Goal: Task Accomplishment & Management: Use online tool/utility

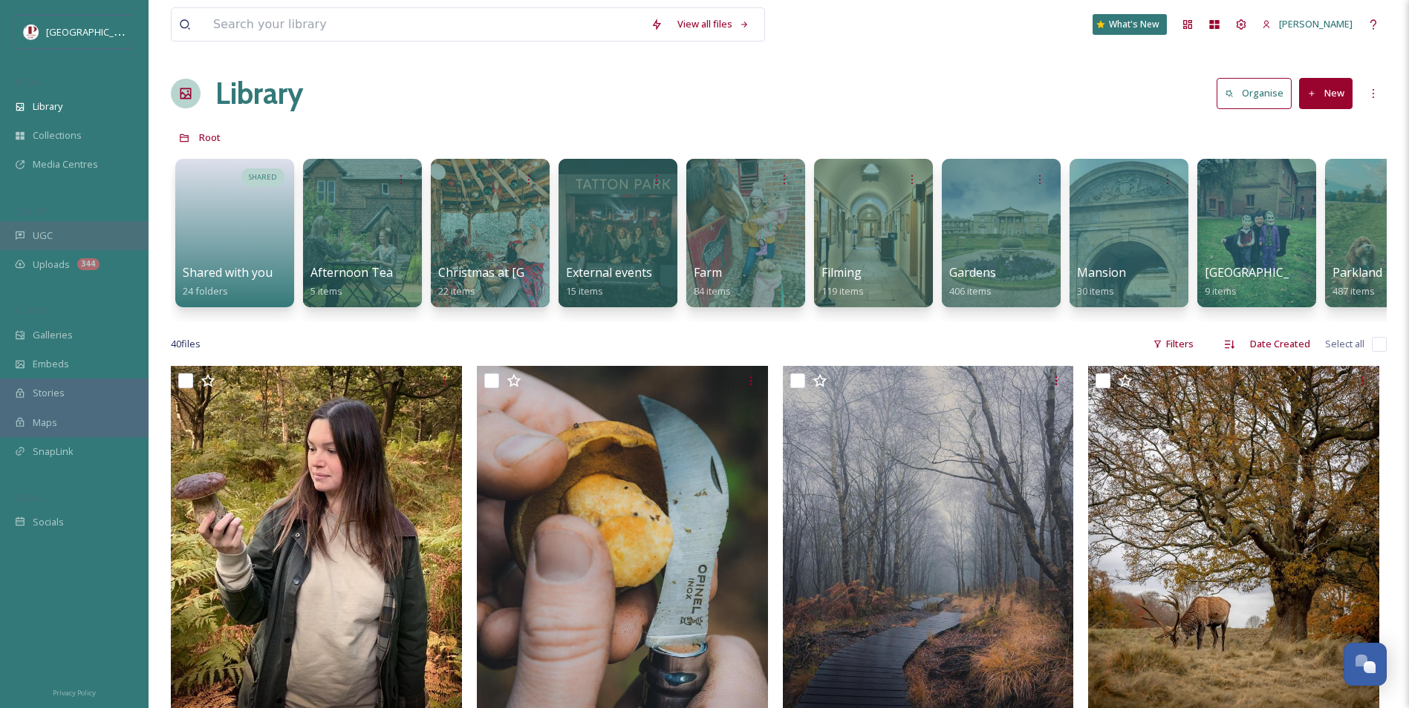
click at [80, 240] on div "UGC" at bounding box center [74, 235] width 149 height 29
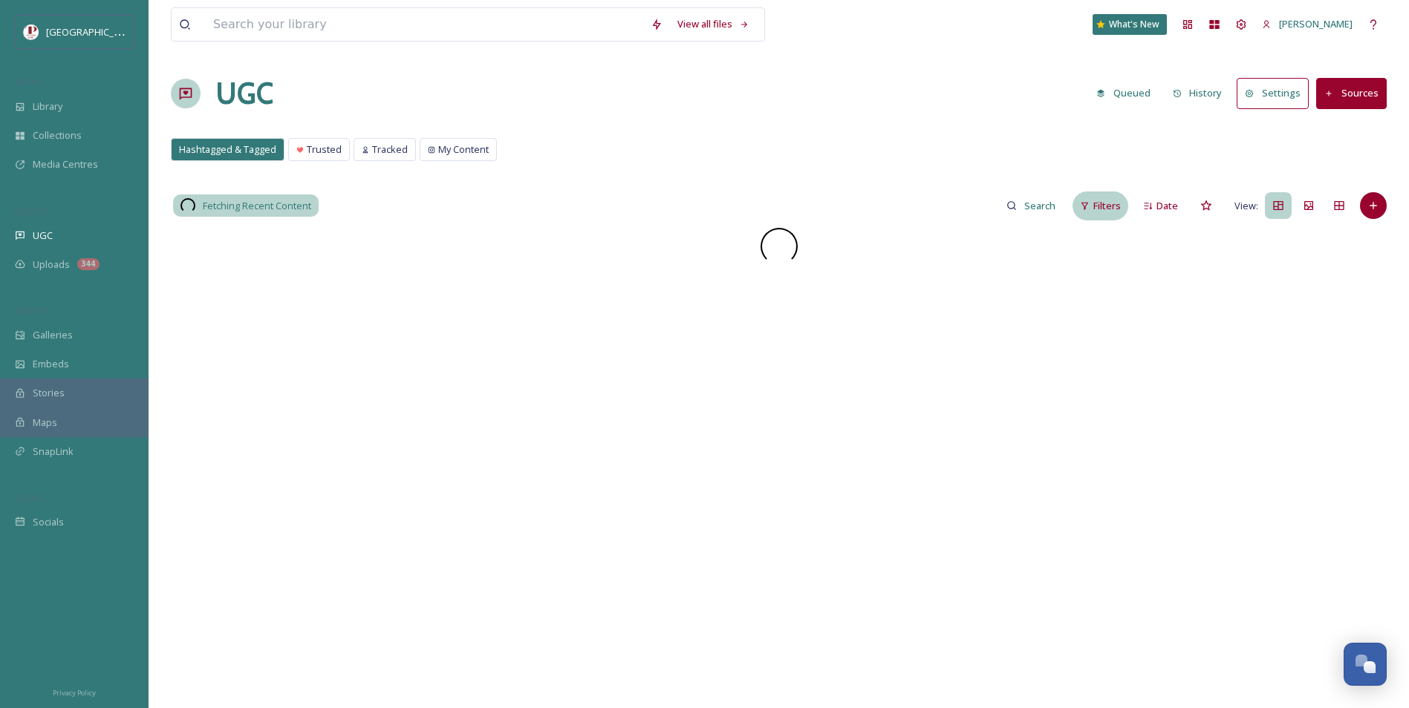
click at [1108, 214] on div "Filters" at bounding box center [1100, 206] width 56 height 29
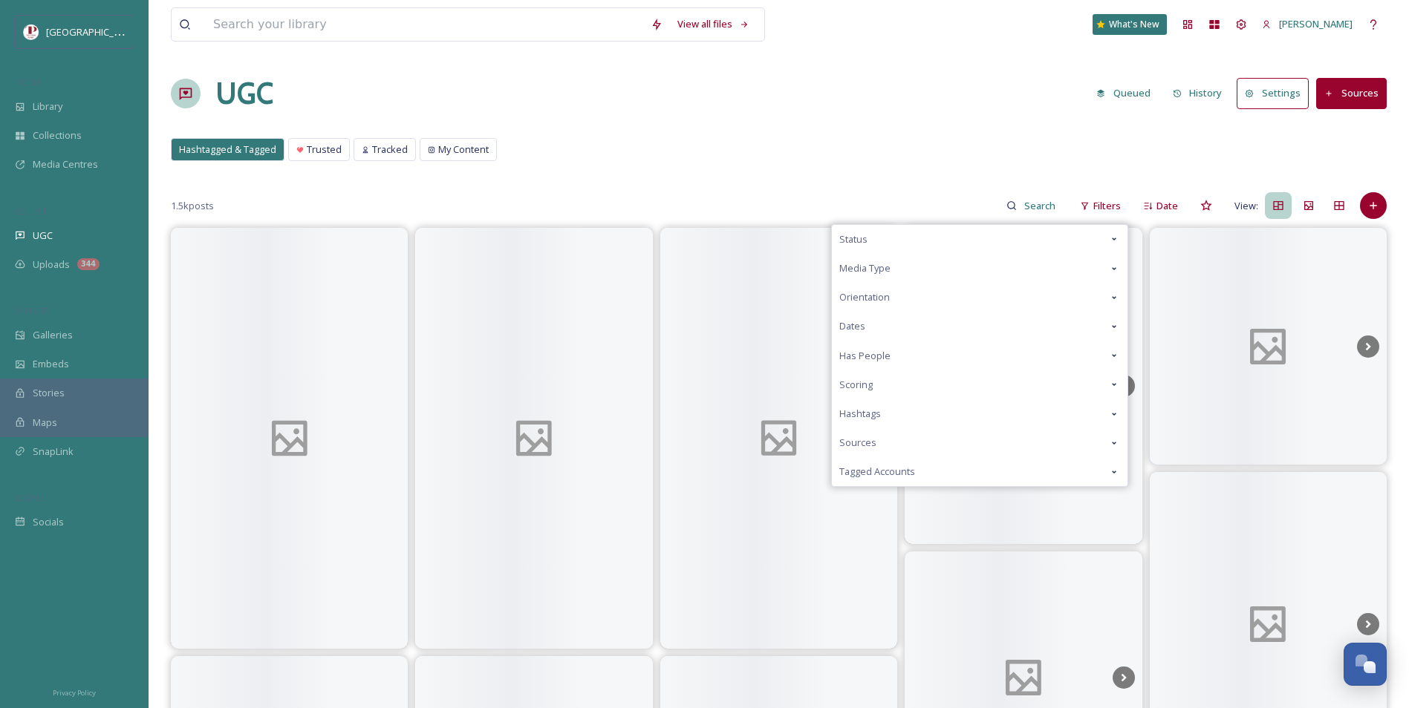
click at [887, 384] on div "Scoring" at bounding box center [980, 385] width 296 height 29
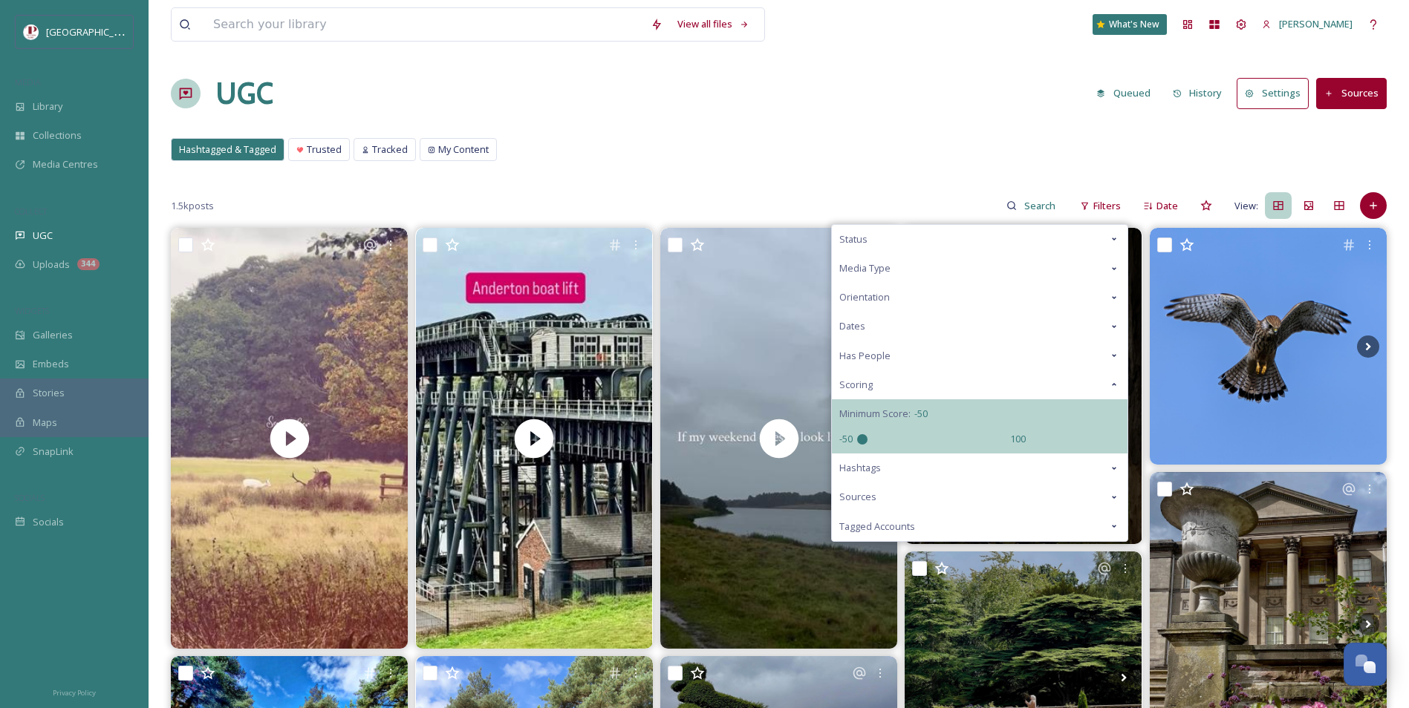
drag, startPoint x: 931, startPoint y: 439, endPoint x: 792, endPoint y: 443, distance: 139.6
type input "-50"
click at [857, 443] on input "range" at bounding box center [931, 439] width 149 height 10
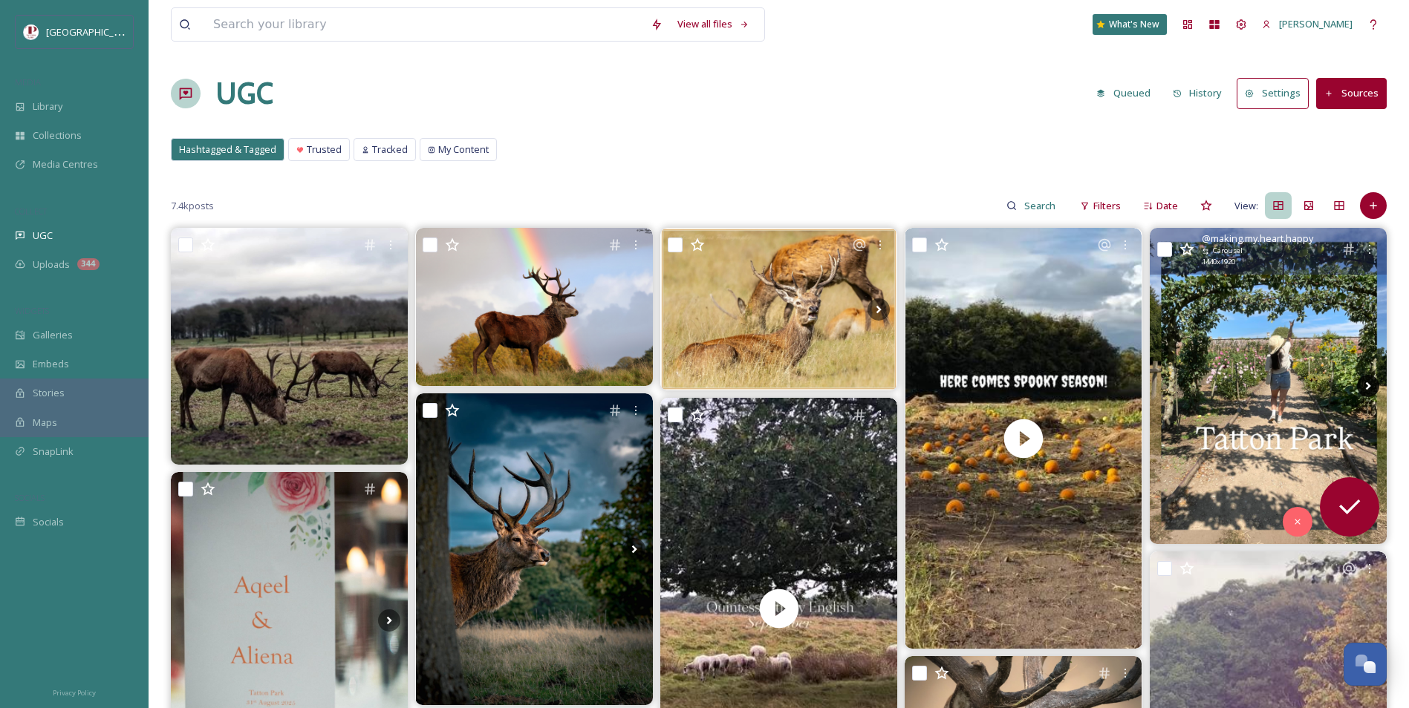
click at [1370, 386] on icon at bounding box center [1367, 386] width 5 height 8
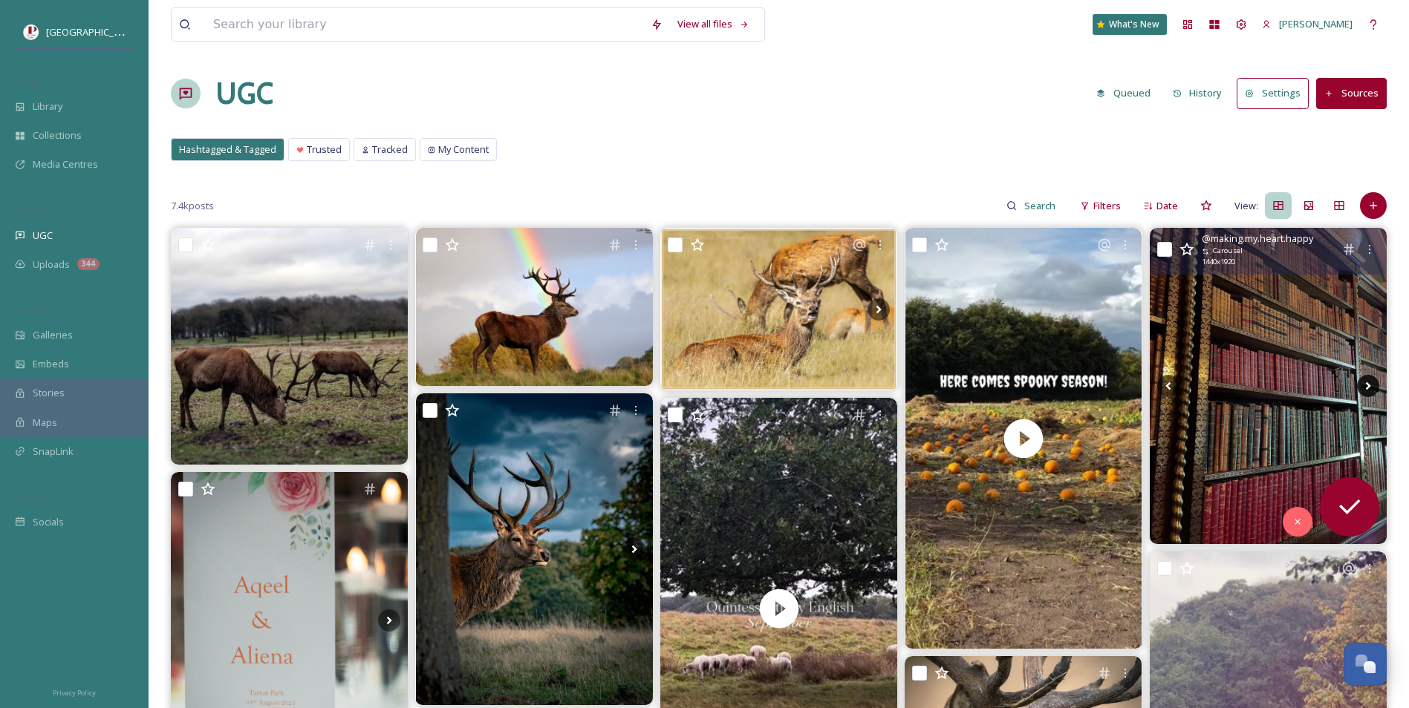
click at [1370, 386] on icon at bounding box center [1367, 386] width 5 height 8
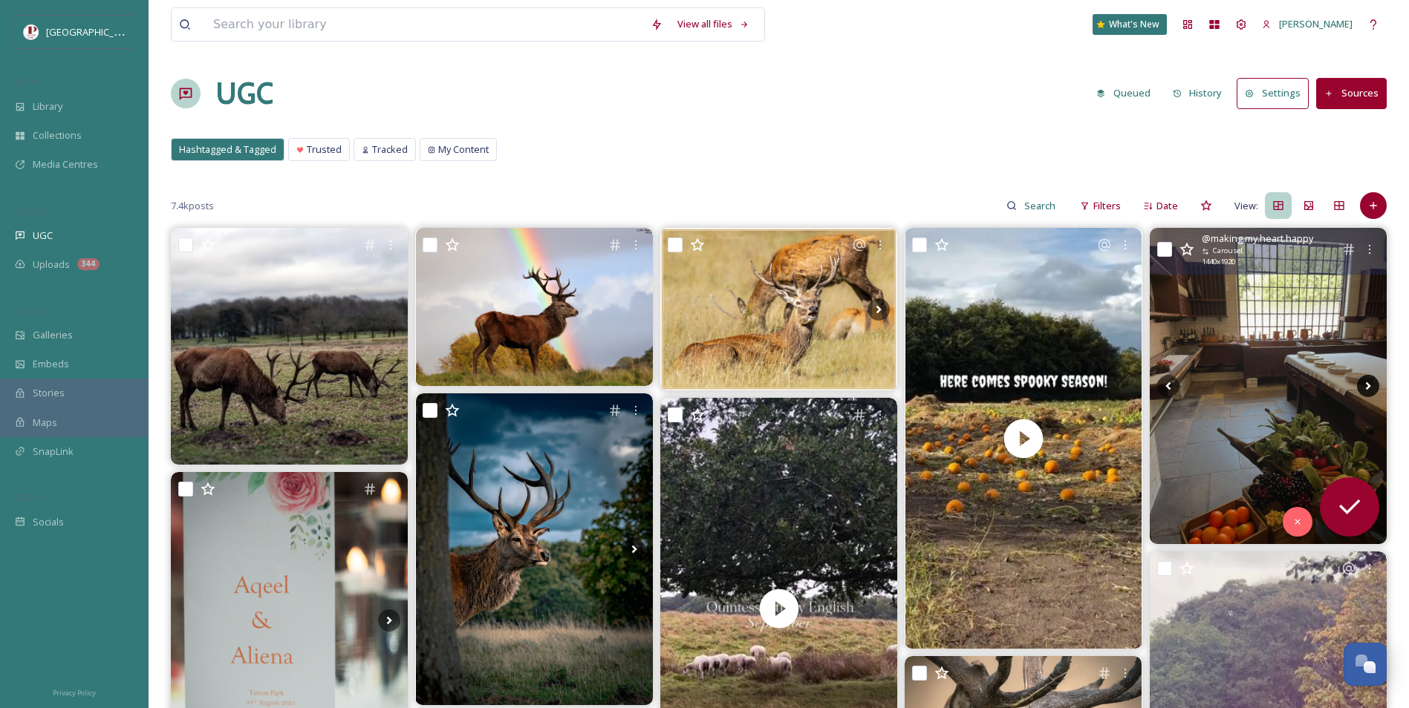
click at [1370, 386] on icon at bounding box center [1367, 386] width 5 height 8
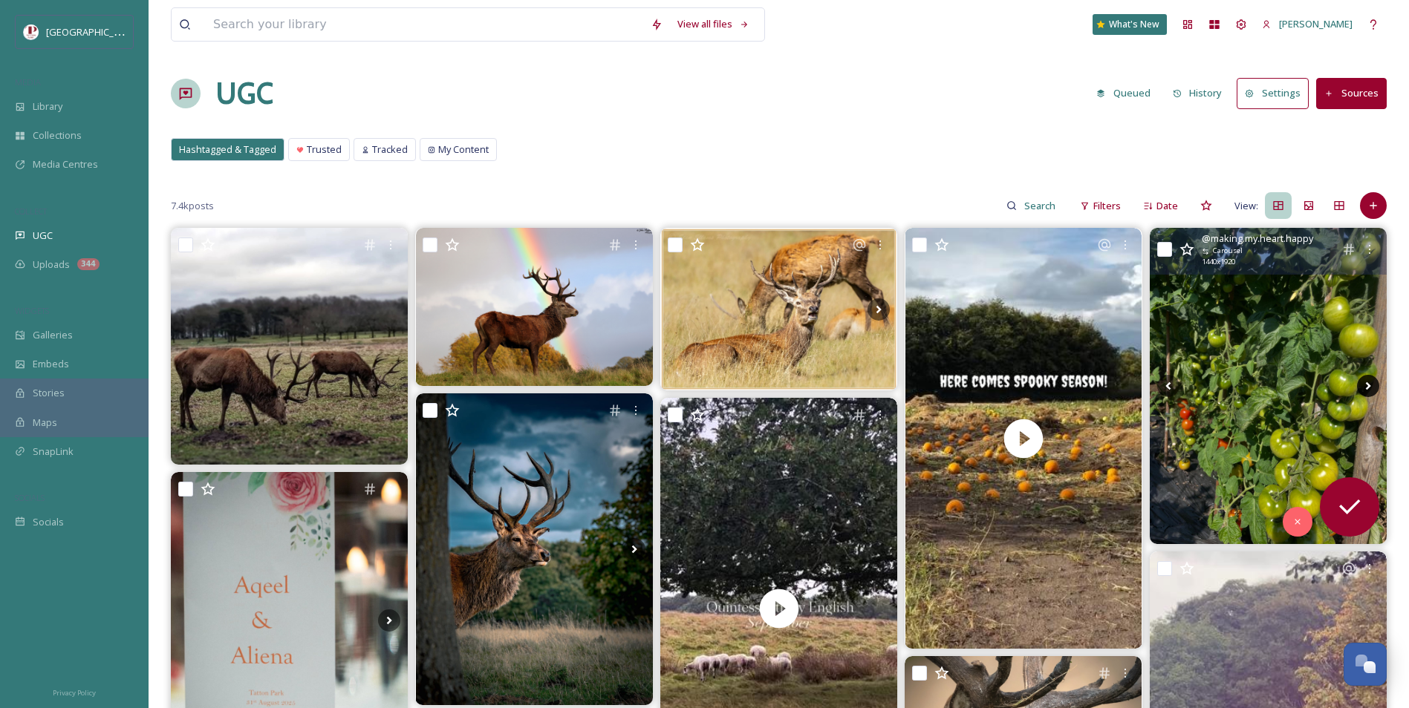
click at [1370, 386] on icon at bounding box center [1367, 386] width 5 height 8
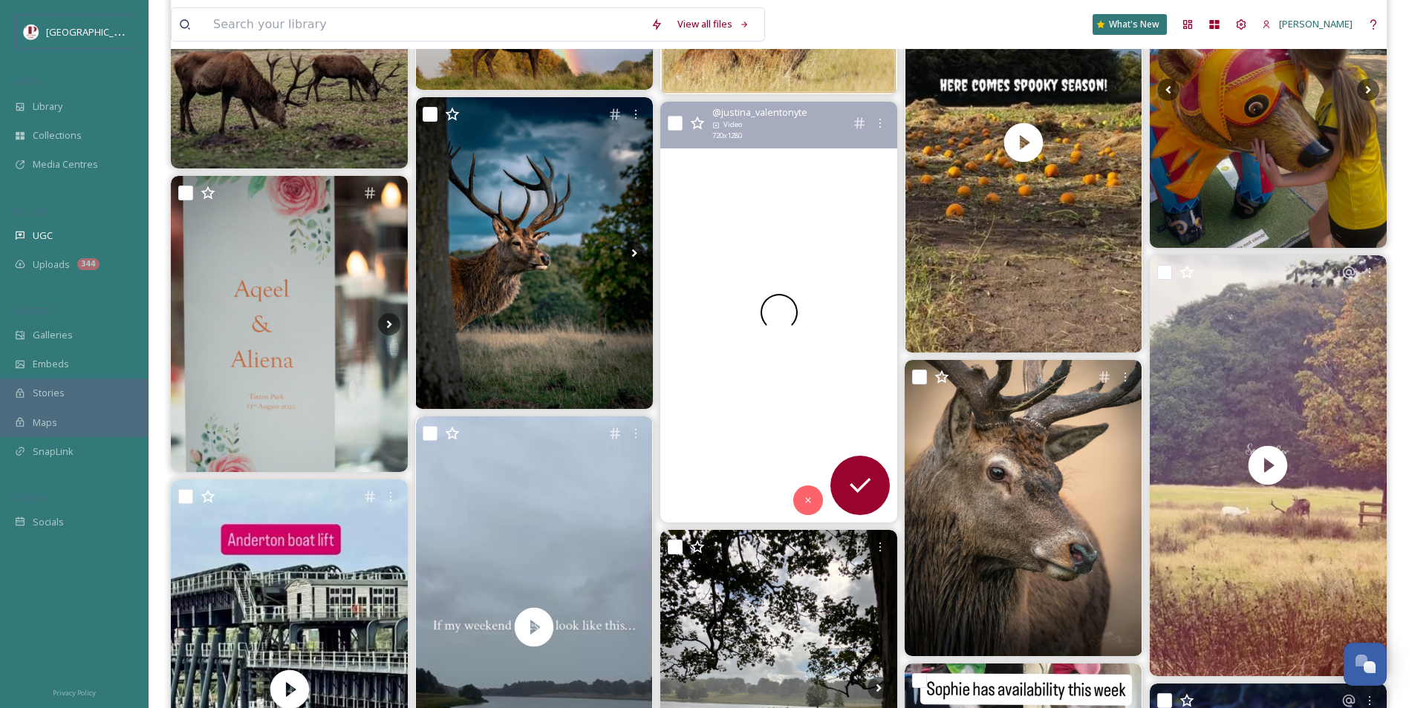
scroll to position [297, 0]
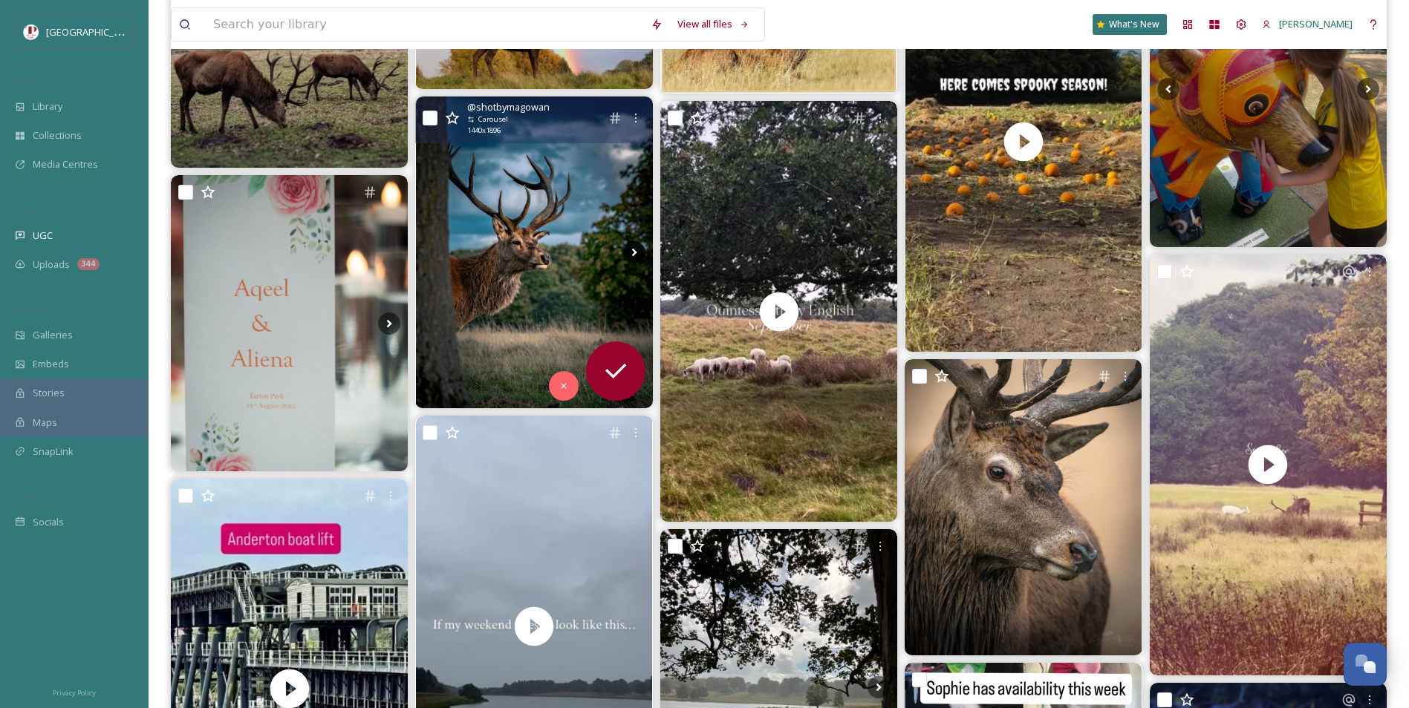
drag, startPoint x: 633, startPoint y: 255, endPoint x: 634, endPoint y: 244, distance: 11.2
click at [634, 244] on icon at bounding box center [634, 252] width 22 height 22
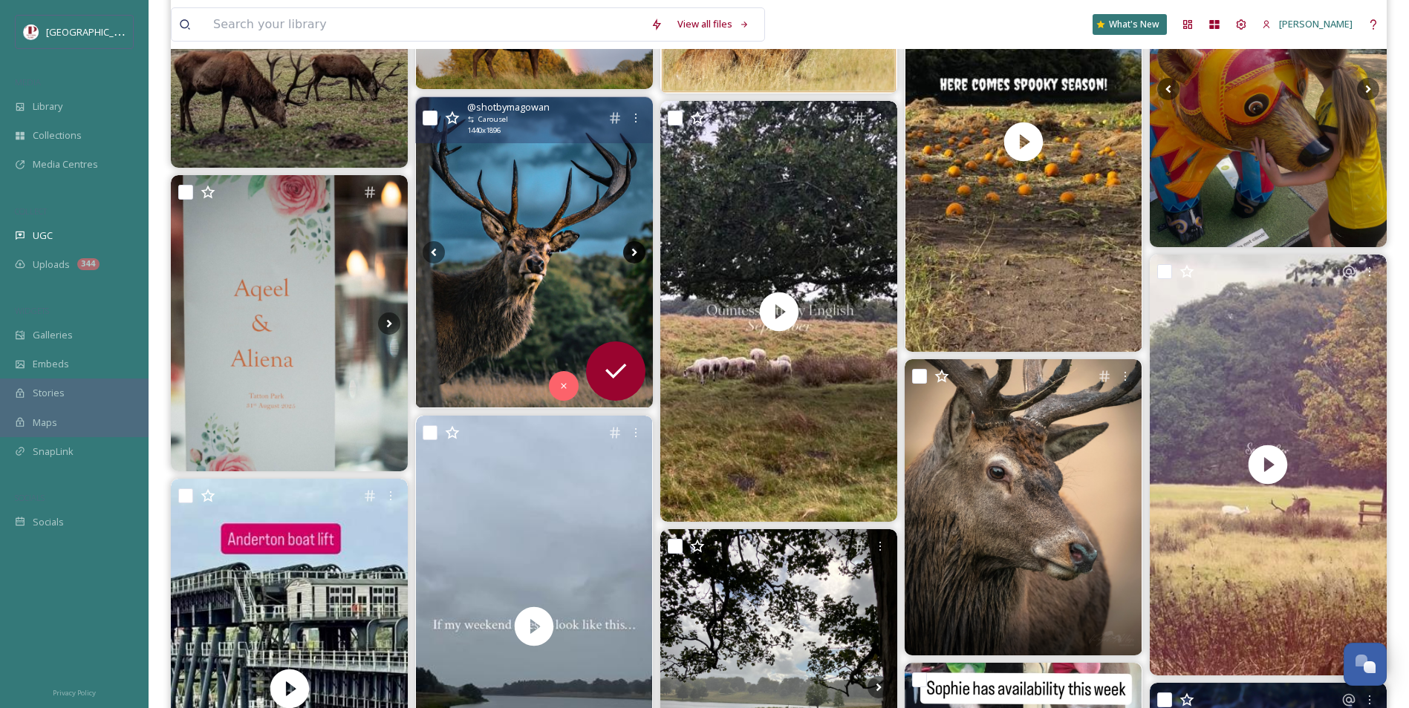
click at [634, 244] on icon at bounding box center [634, 252] width 22 height 22
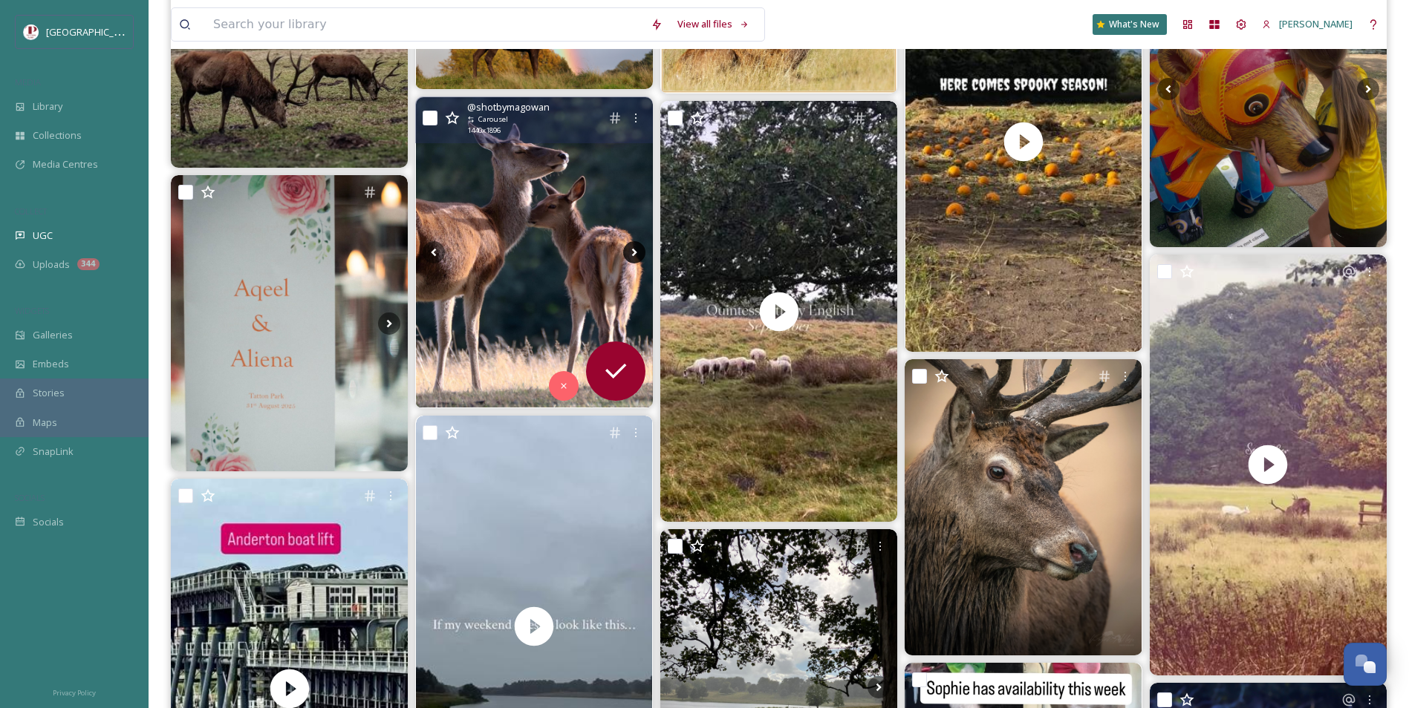
click at [634, 244] on icon at bounding box center [634, 252] width 22 height 22
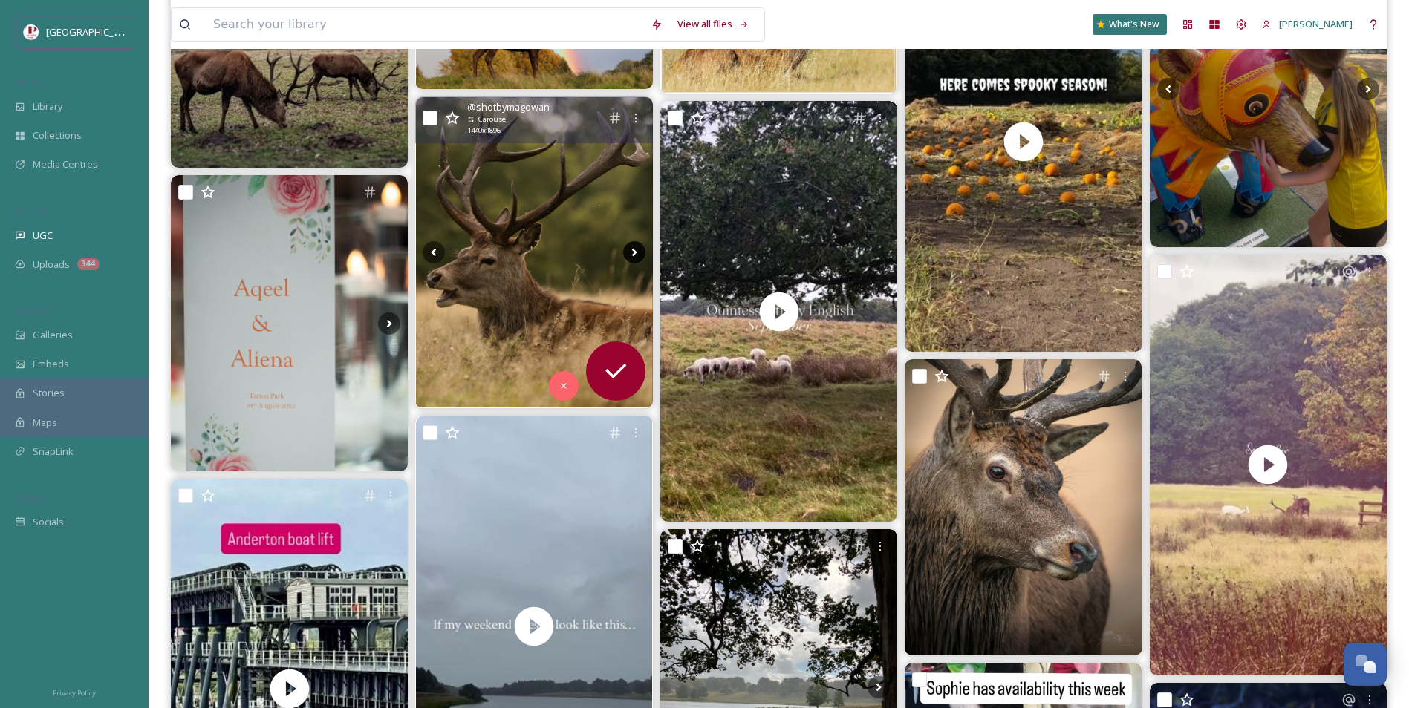
click at [635, 260] on icon at bounding box center [634, 252] width 22 height 22
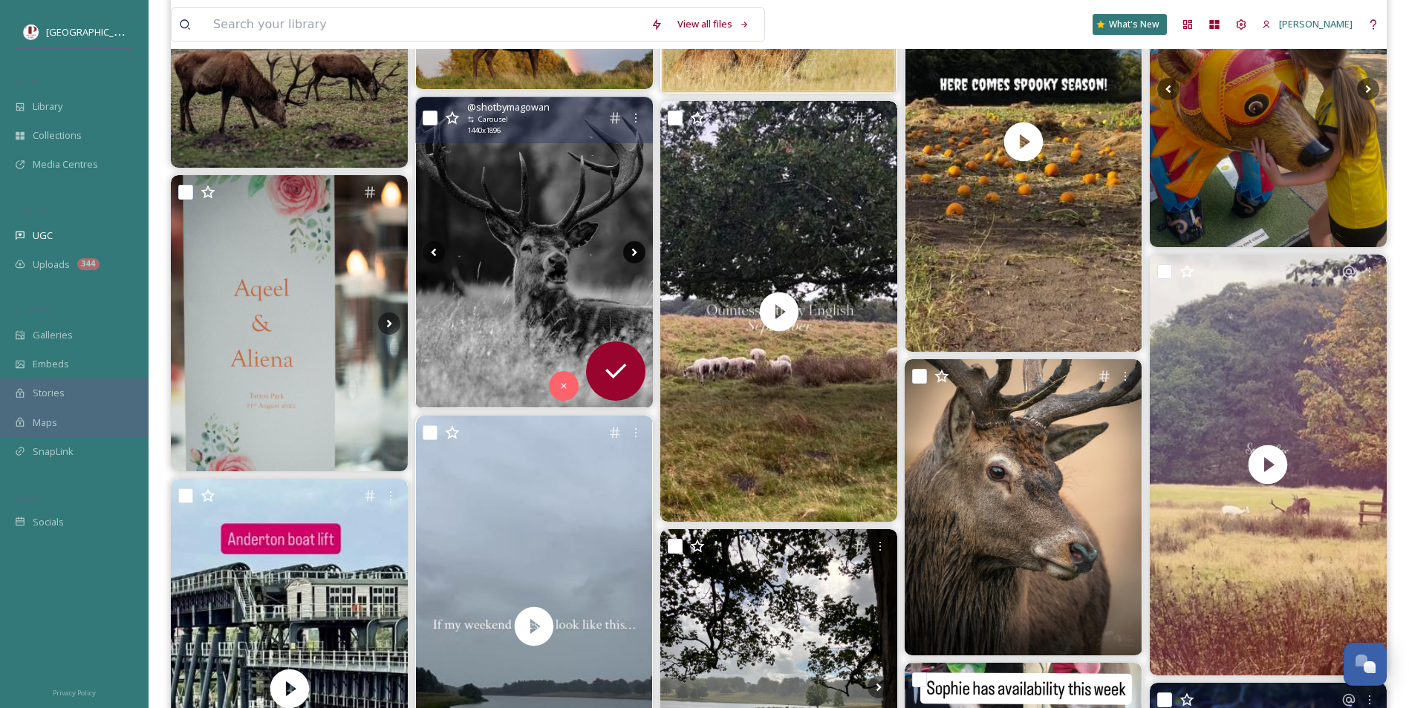
click at [635, 254] on icon at bounding box center [633, 253] width 5 height 8
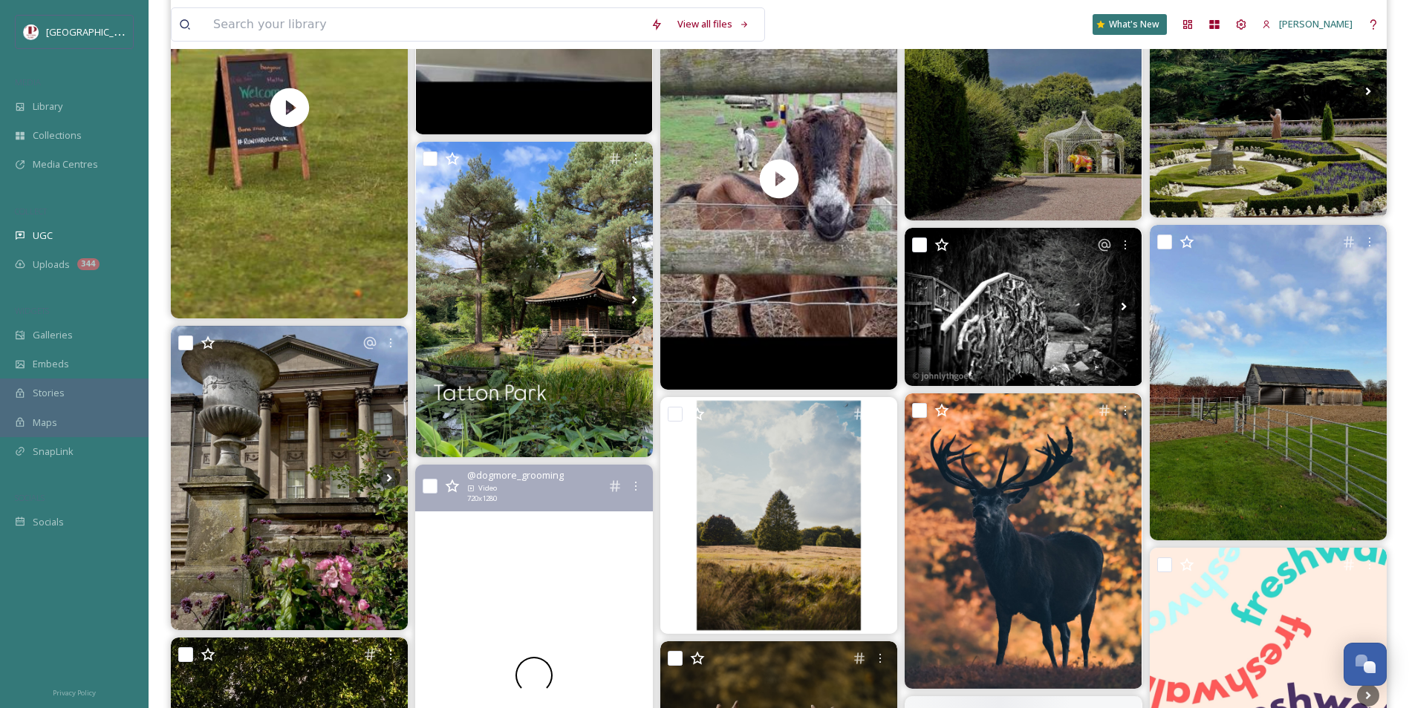
scroll to position [2005, 0]
